Goal: Information Seeking & Learning: Learn about a topic

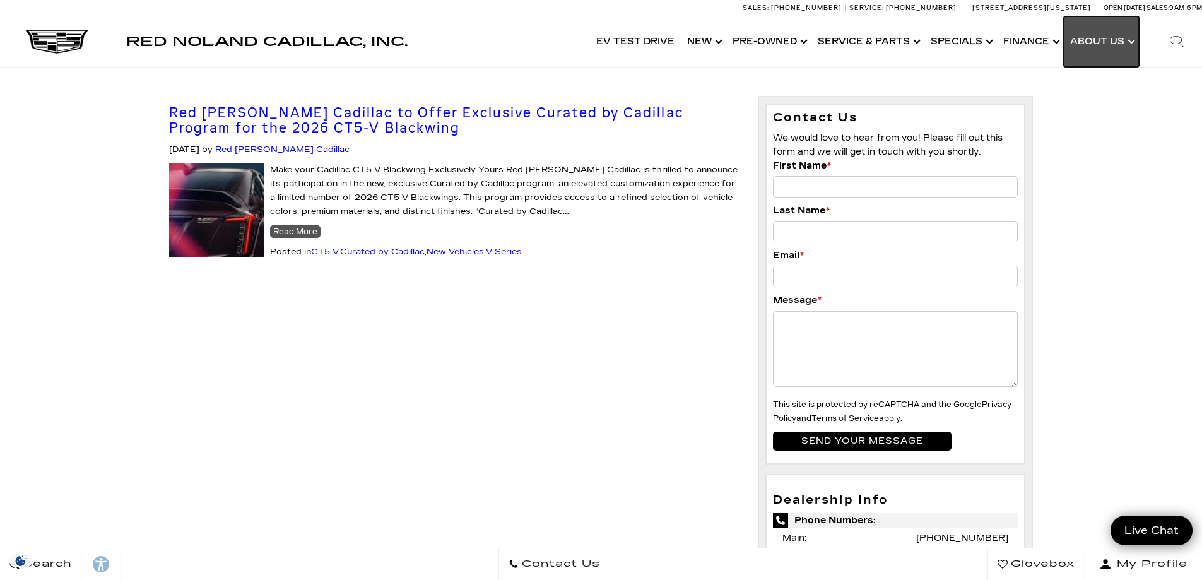
click at [1118, 38] on link "Show About Us" at bounding box center [1101, 41] width 75 height 50
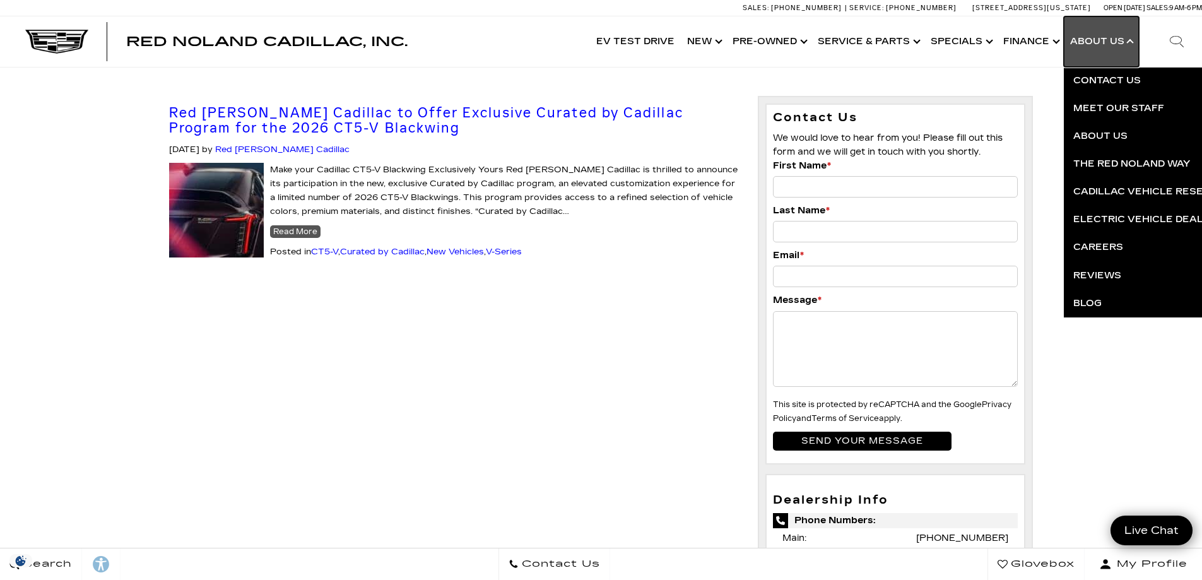
click at [1118, 38] on link "Show About Us" at bounding box center [1101, 41] width 75 height 50
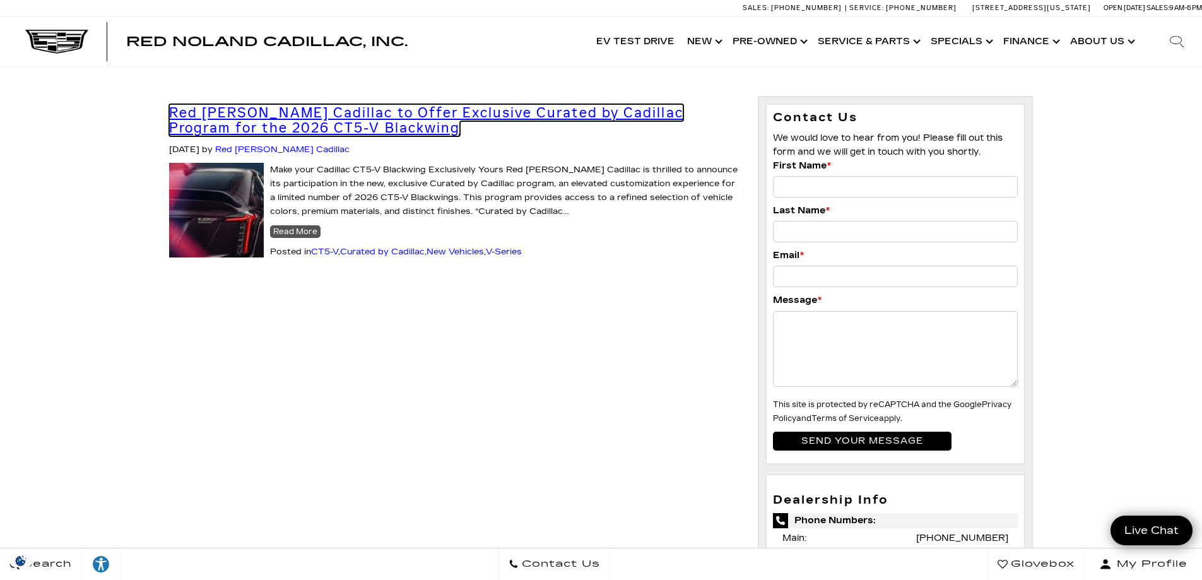
click at [234, 110] on link "Red [PERSON_NAME] Cadillac to Offer Exclusive Curated by Cadillac Program for t…" at bounding box center [426, 120] width 514 height 32
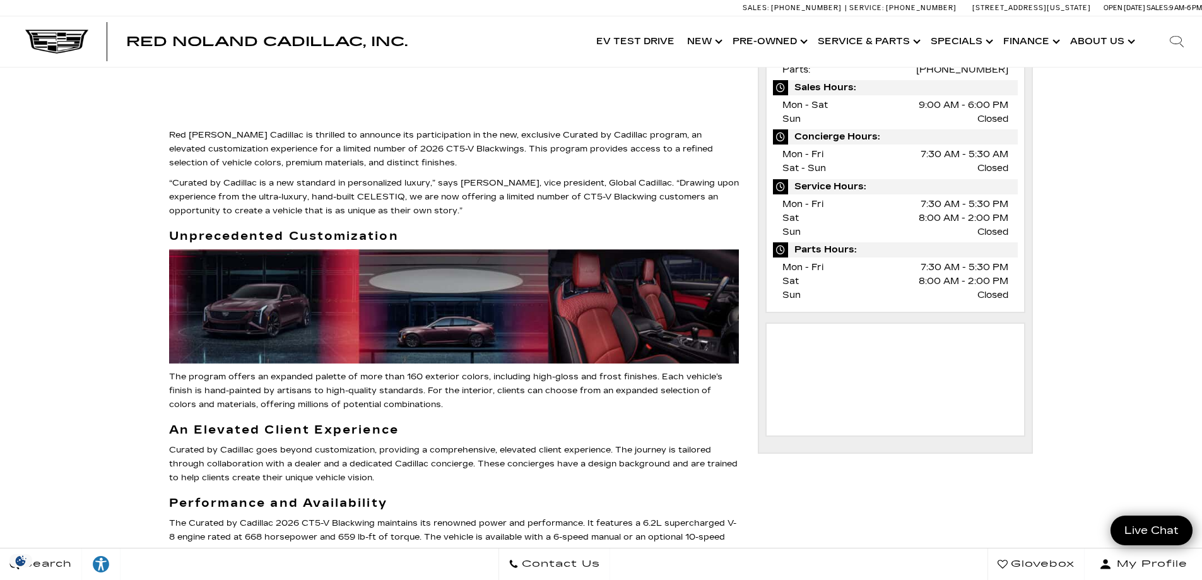
scroll to position [820, 0]
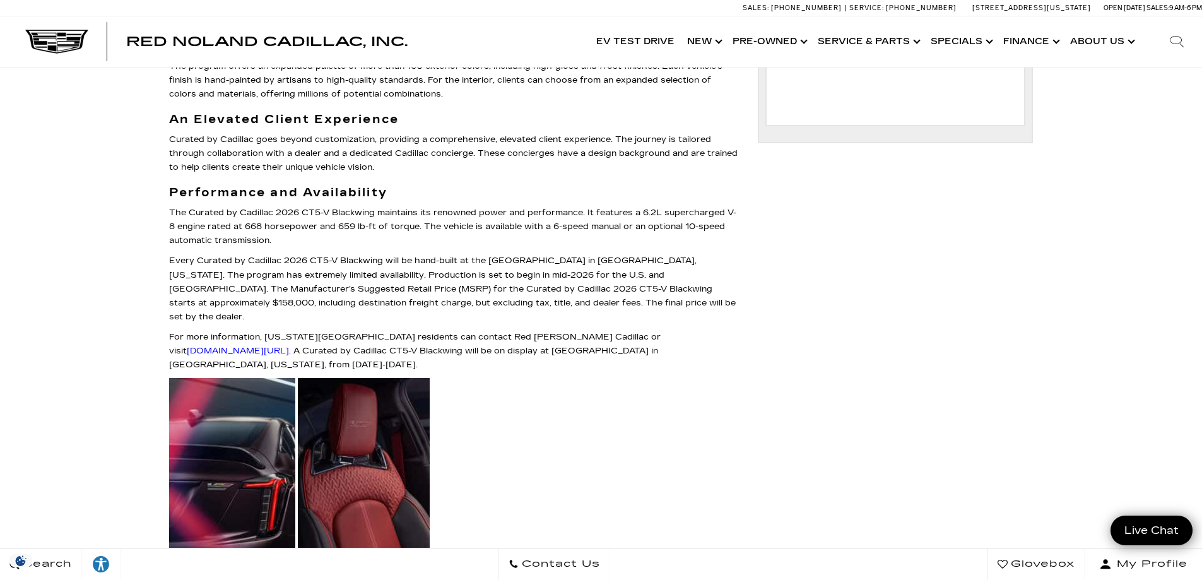
click at [151, 238] on div "Red Noland Cadillac to Offer Exclusive Curated by Cadillac Program for the 2026…" at bounding box center [601, 346] width 1202 height 2198
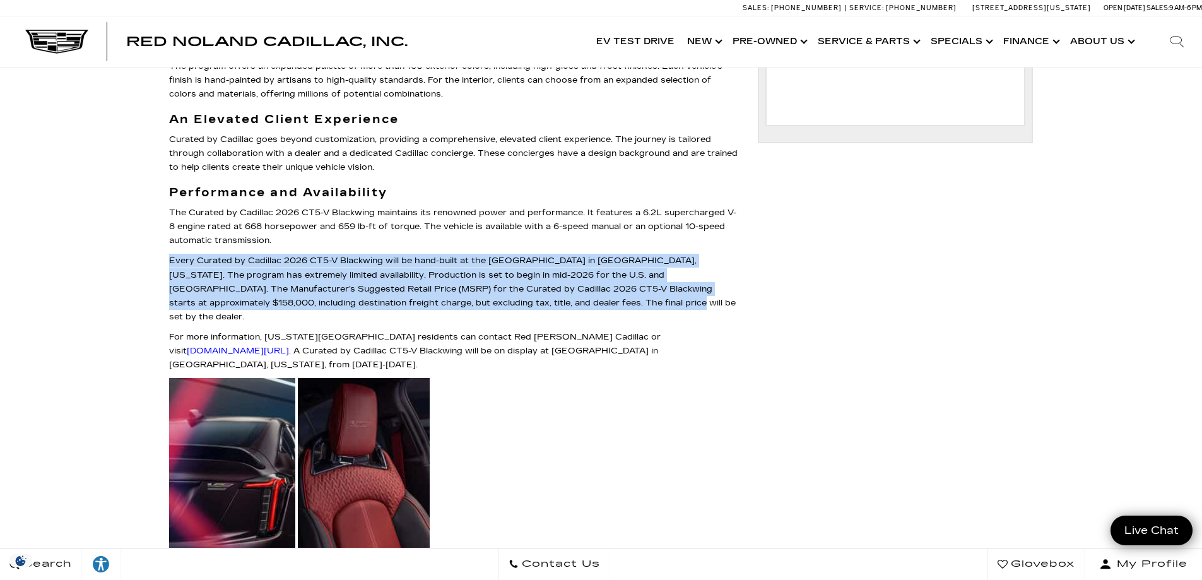
drag, startPoint x: 713, startPoint y: 297, endPoint x: 130, endPoint y: 261, distance: 584.3
click at [130, 261] on div "Red Noland Cadillac to Offer Exclusive Curated by Cadillac Program for the 2026…" at bounding box center [601, 346] width 1202 height 2198
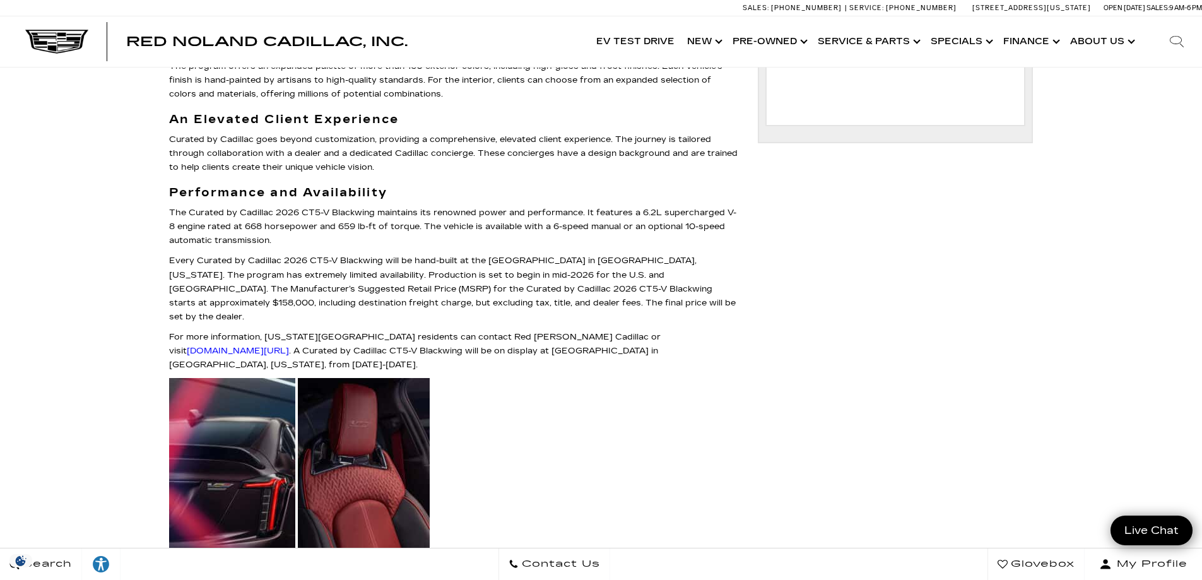
click at [167, 225] on div "Red Noland Cadillac to Offer Exclusive Curated by Cadillac Program for the 2026…" at bounding box center [454, 78] width 589 height 1624
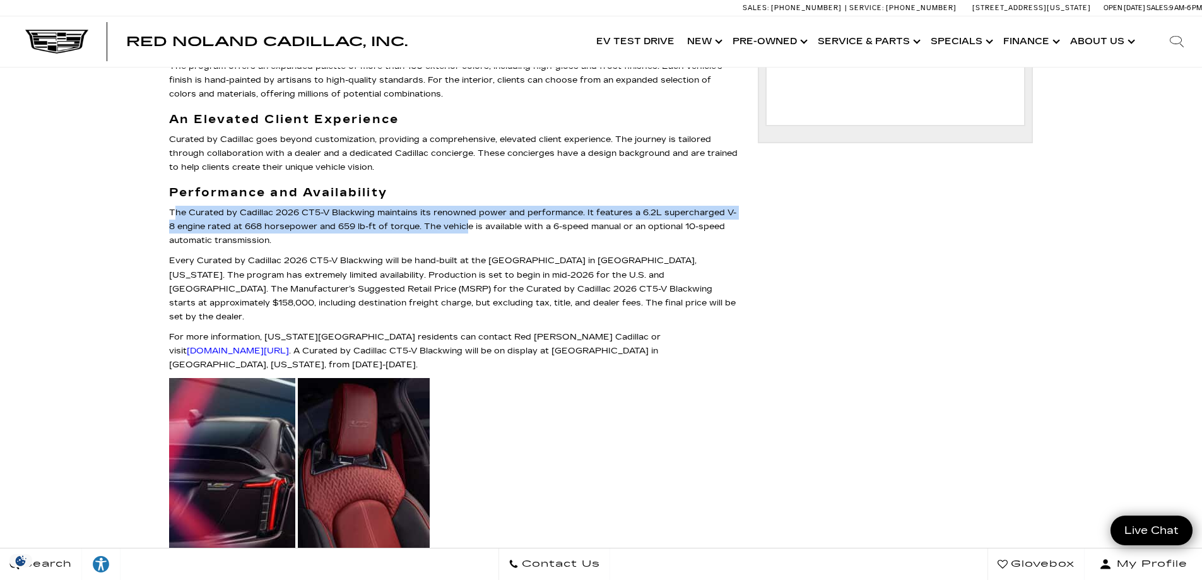
drag, startPoint x: 173, startPoint y: 215, endPoint x: 471, endPoint y: 220, distance: 297.9
click at [471, 221] on p "The Curated by Cadillac 2026 CT5-V Blackwing maintains its renowned power and p…" at bounding box center [454, 227] width 570 height 42
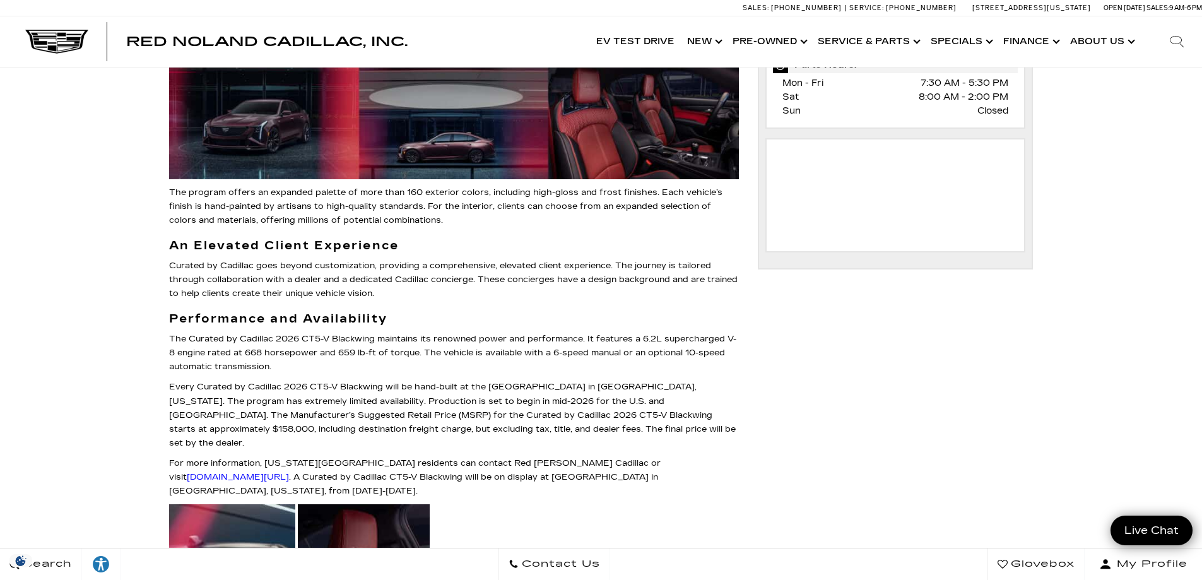
drag, startPoint x: 495, startPoint y: 220, endPoint x: 467, endPoint y: 211, distance: 29.6
click at [490, 218] on p "The program offers an expanded palette of more than 160 exterior colors, includ…" at bounding box center [454, 207] width 570 height 42
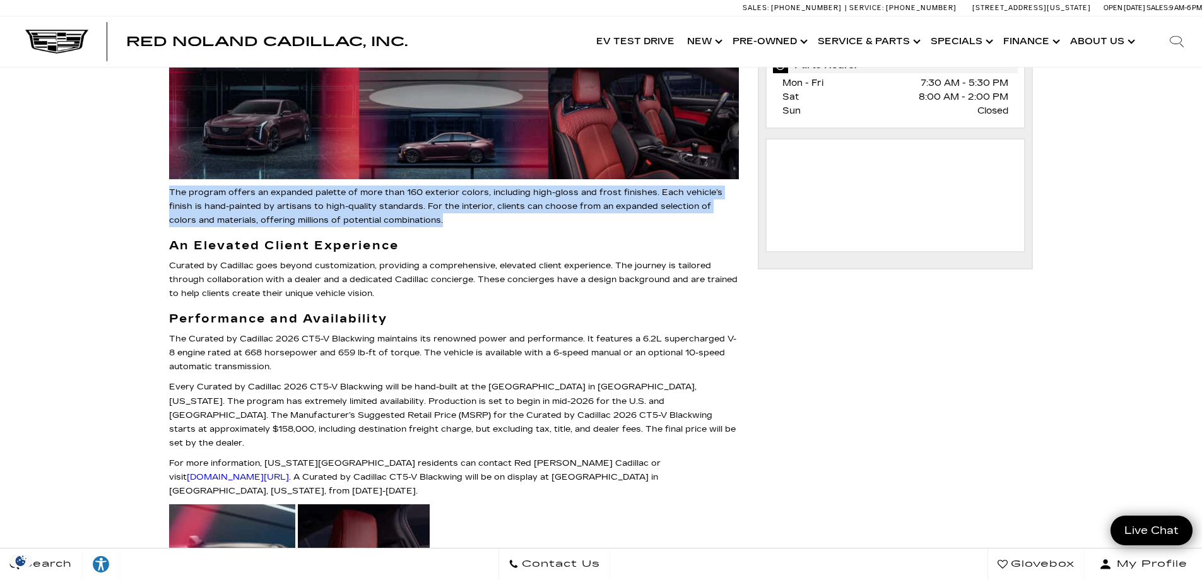
drag, startPoint x: 187, startPoint y: 203, endPoint x: 131, endPoint y: 184, distance: 59.9
click at [132, 185] on div "Red Noland Cadillac to Offer Exclusive Curated by Cadillac Program for the 2026…" at bounding box center [601, 472] width 1202 height 2198
click at [143, 184] on div "Red Noland Cadillac to Offer Exclusive Curated by Cadillac Program for the 2026…" at bounding box center [601, 472] width 1202 height 2198
click at [141, 179] on div "Red Noland Cadillac to Offer Exclusive Curated by Cadillac Program for the 2026…" at bounding box center [601, 472] width 1202 height 2198
